Goal: Task Accomplishment & Management: Understand process/instructions

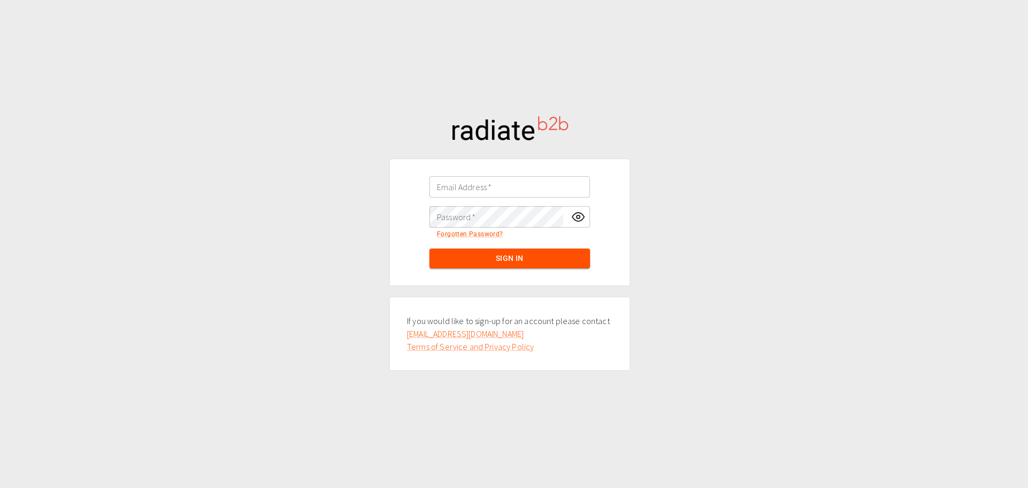
click at [501, 192] on input "Email Address   *" at bounding box center [509, 186] width 161 height 21
type input "[PERSON_NAME][EMAIL_ADDRESS][PERSON_NAME]"
click at [522, 260] on button "Sign In" at bounding box center [509, 258] width 161 height 20
click at [466, 183] on div "Email Address   * Email Address   *" at bounding box center [509, 186] width 161 height 21
type input "[PERSON_NAME][EMAIL_ADDRESS][PERSON_NAME]"
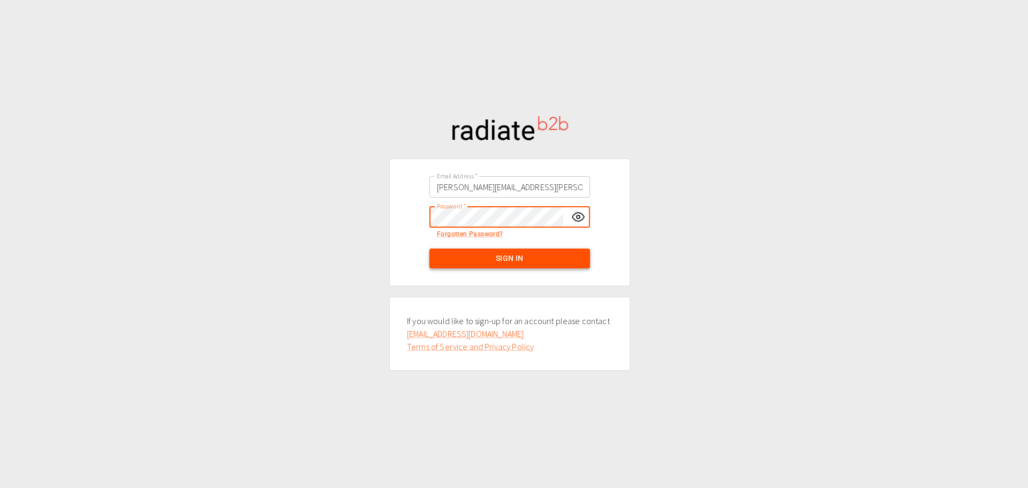
click at [517, 263] on button "Sign In" at bounding box center [509, 258] width 161 height 20
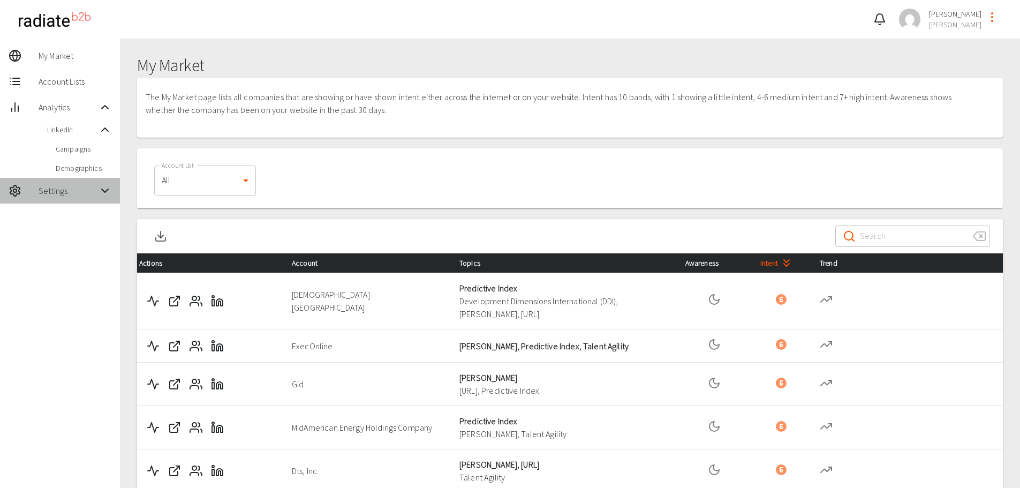
click at [45, 195] on span "Settings" at bounding box center [69, 190] width 60 height 13
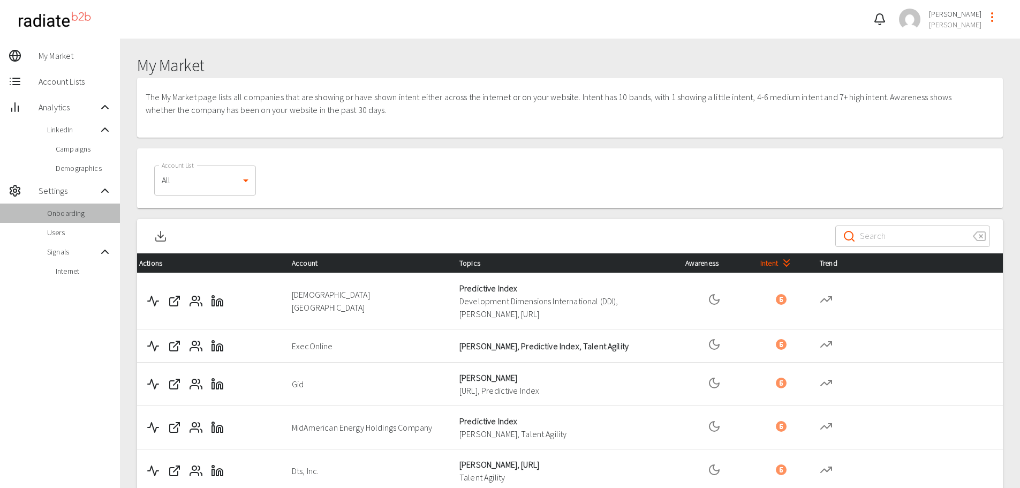
click at [62, 221] on div "Onboarding" at bounding box center [60, 212] width 120 height 19
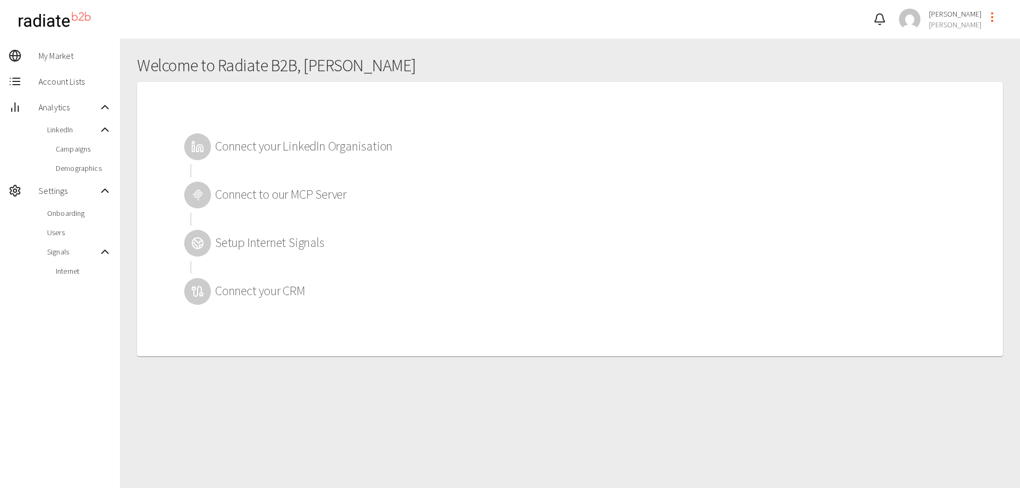
click at [282, 196] on h2 "Connect to our MCP Server" at bounding box center [303, 195] width 177 height 16
click at [199, 189] on icon at bounding box center [197, 194] width 9 height 10
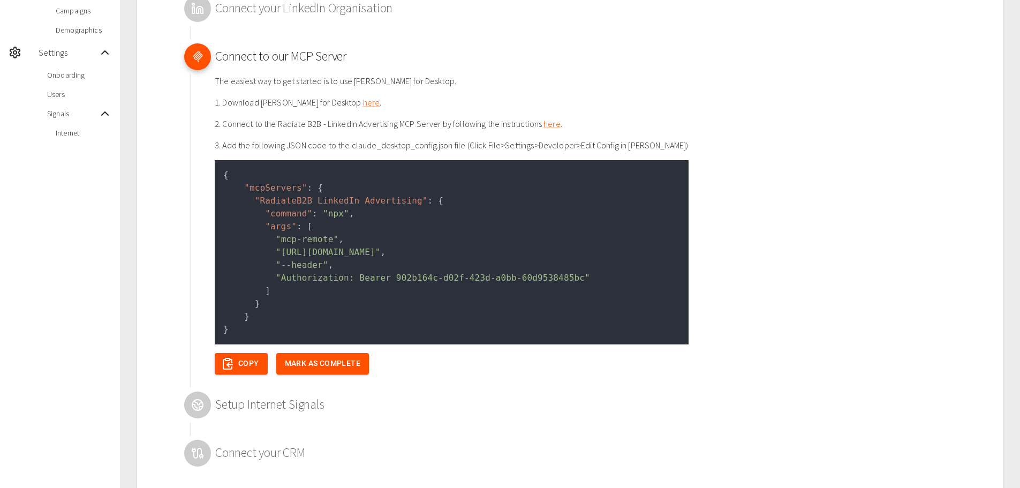
scroll to position [145, 0]
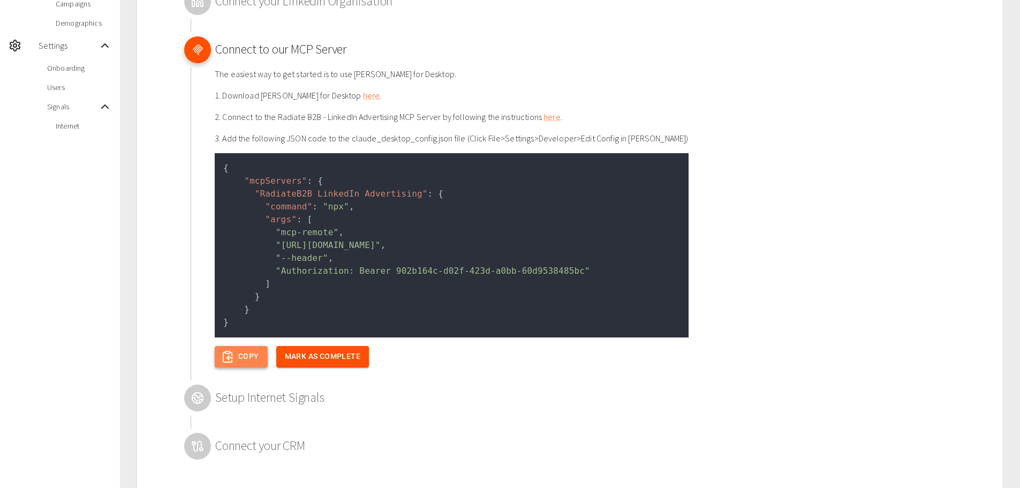
click at [225, 358] on icon "button" at bounding box center [227, 356] width 13 height 13
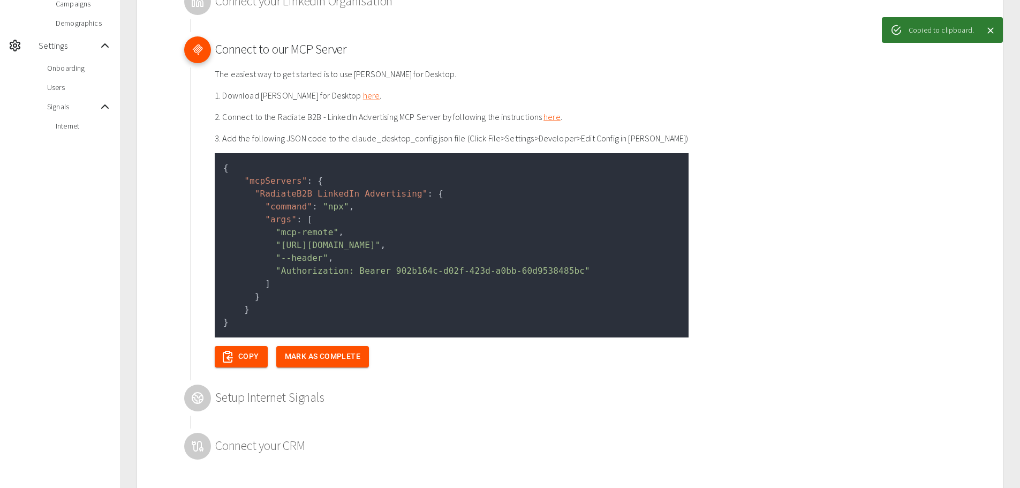
click at [546, 117] on link "here" at bounding box center [551, 116] width 17 height 11
click at [234, 357] on button "Copy" at bounding box center [241, 356] width 53 height 21
click at [246, 364] on button "Copy" at bounding box center [241, 356] width 53 height 21
